Goal: Task Accomplishment & Management: Manage account settings

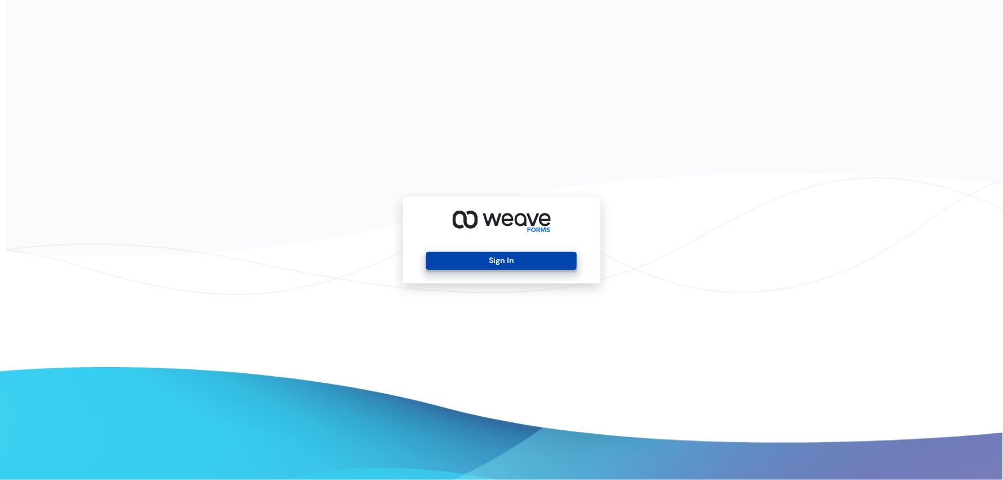
click at [546, 265] on button "Sign In" at bounding box center [501, 261] width 151 height 18
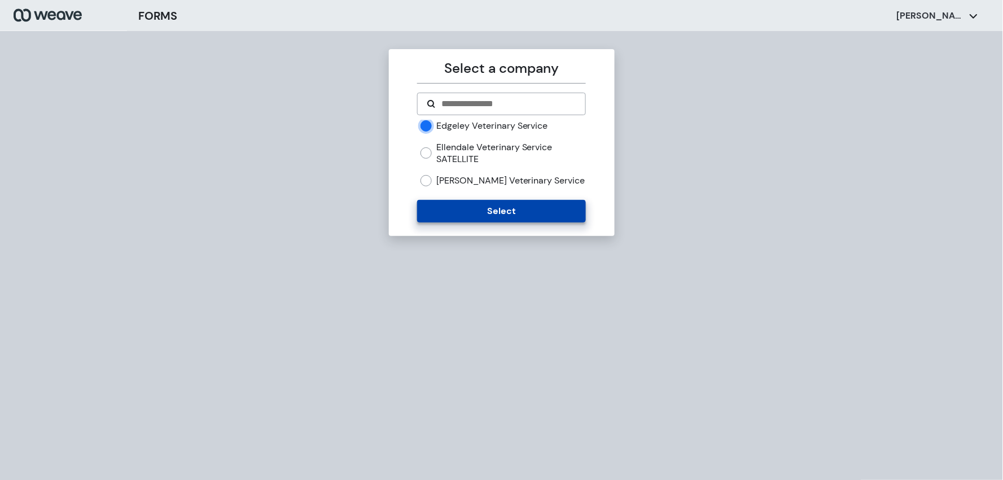
click at [462, 217] on button "Select" at bounding box center [501, 211] width 169 height 23
